Goal: Find specific fact: Find contact information

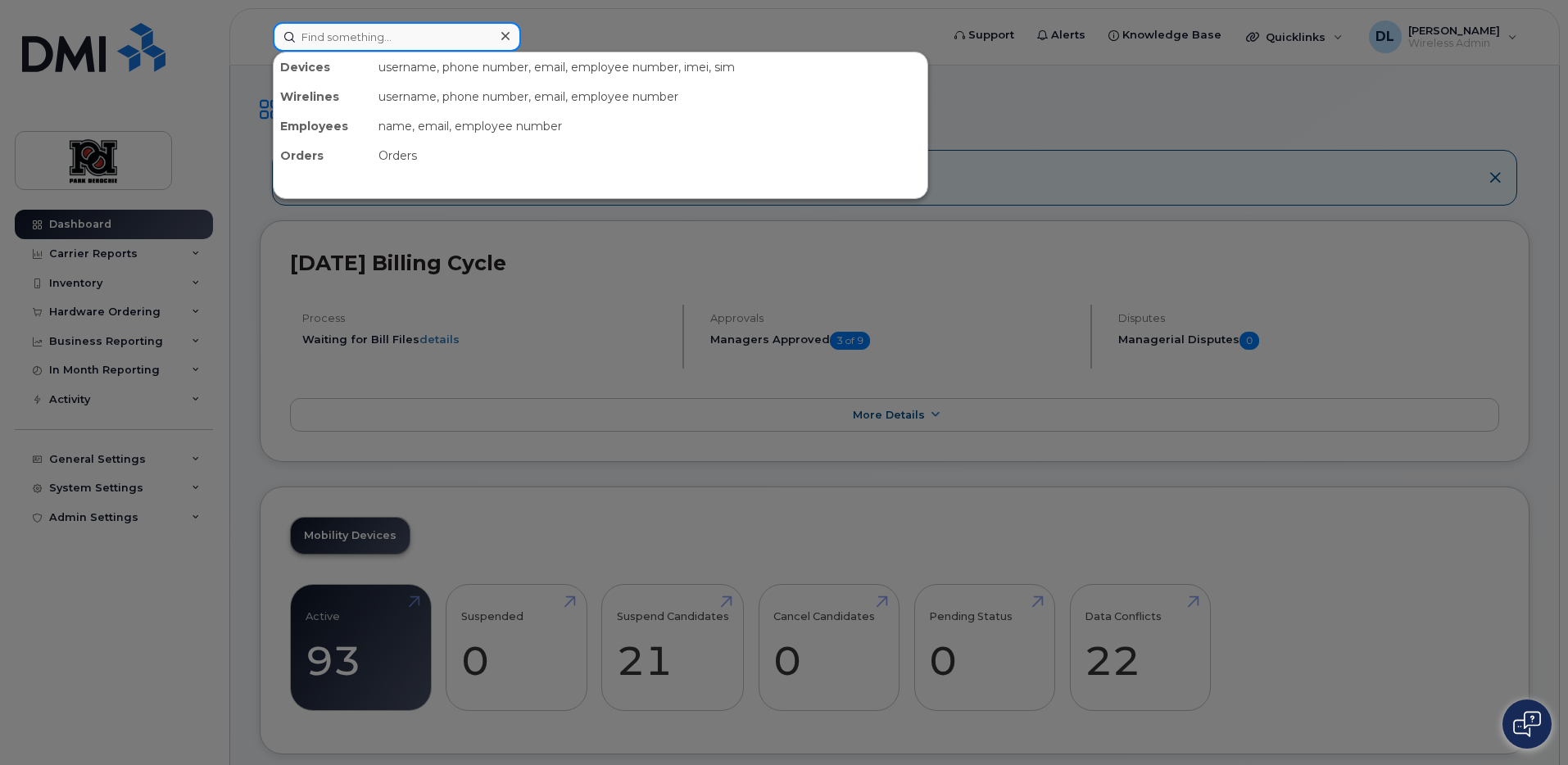
click at [388, 44] on input at bounding box center [397, 36] width 248 height 29
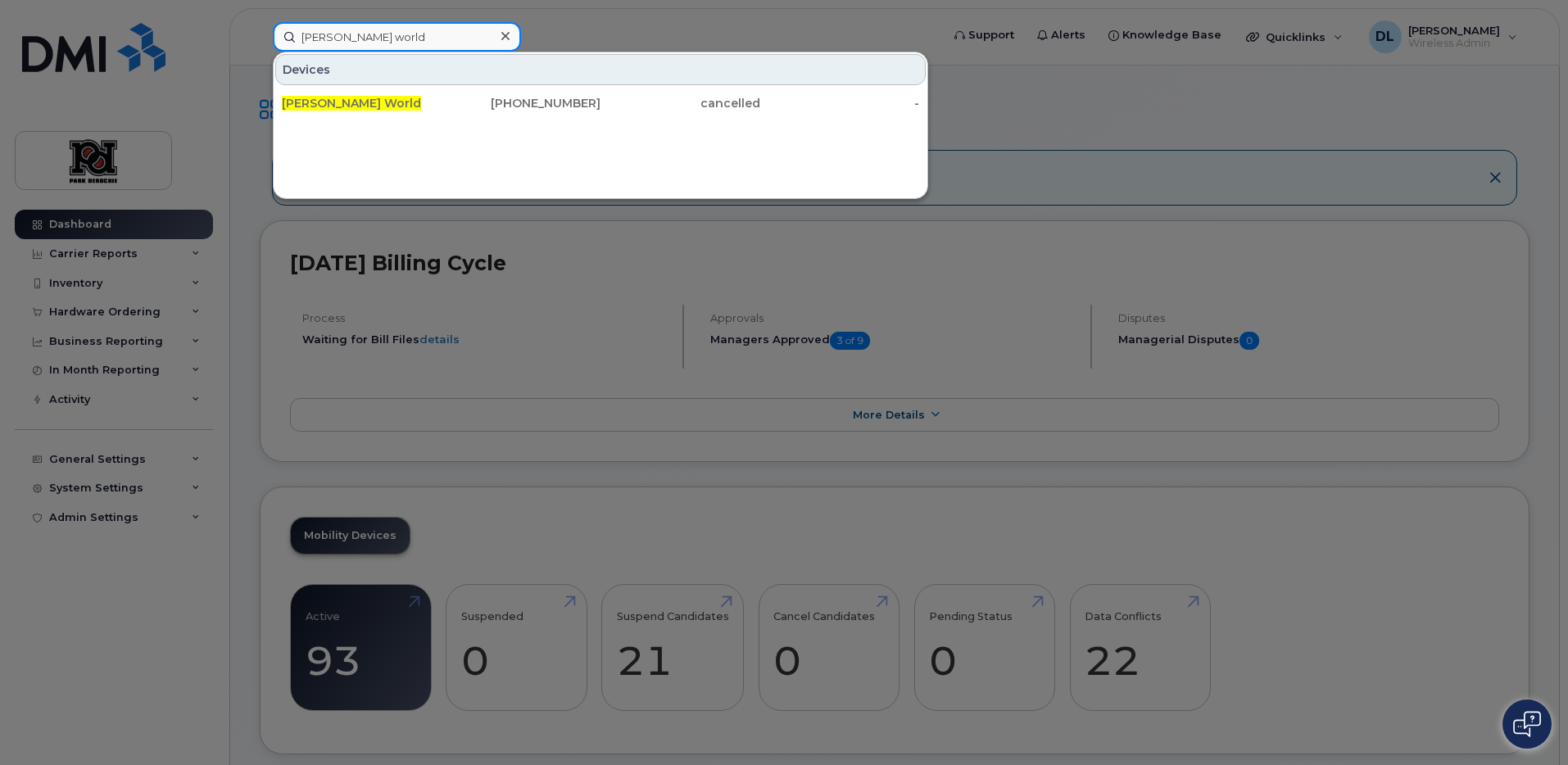
type input "jeff world"
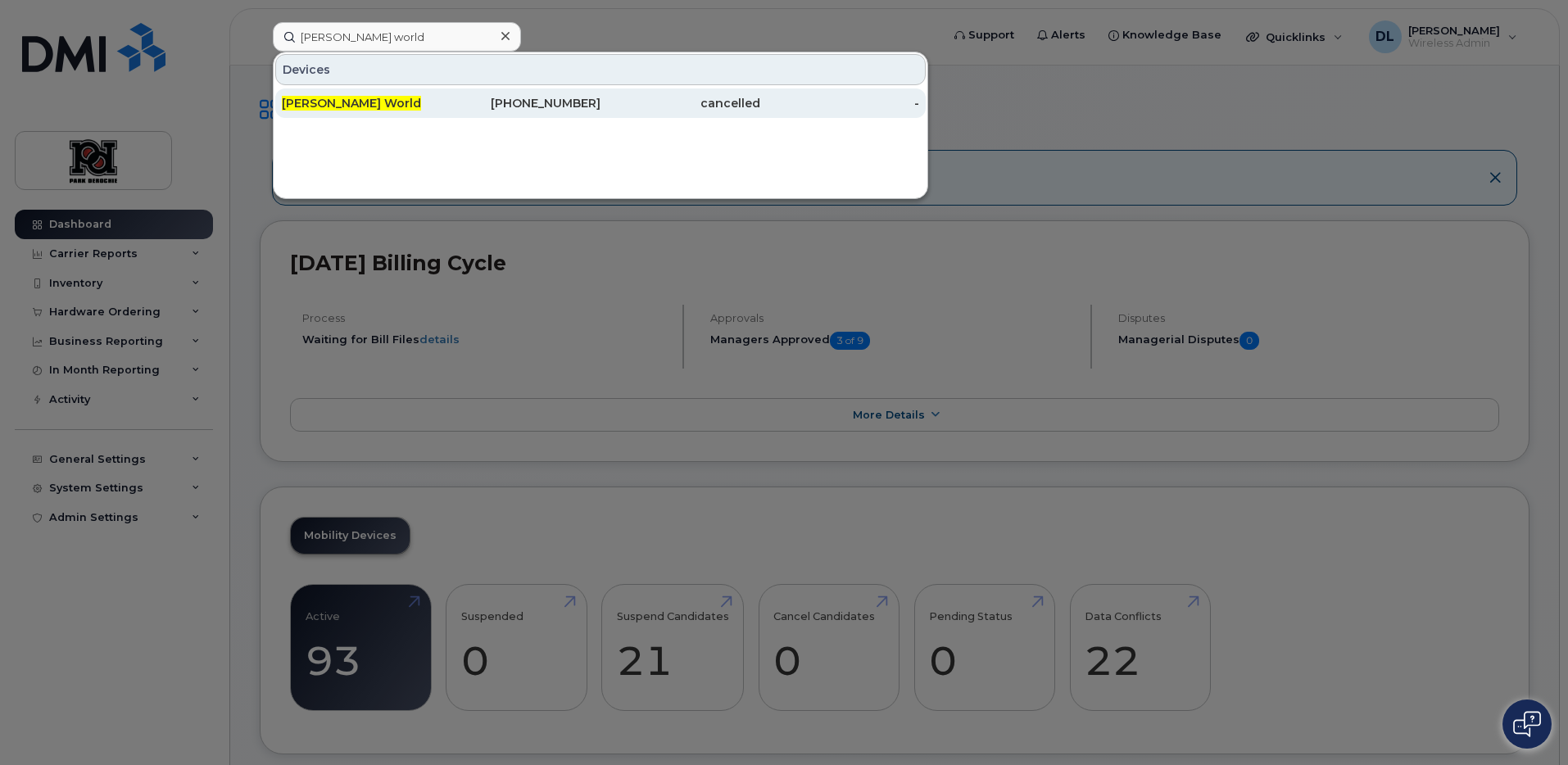
click at [582, 108] on div "587-340-0464" at bounding box center [521, 103] width 160 height 16
